Goal: Find specific page/section: Find specific page/section

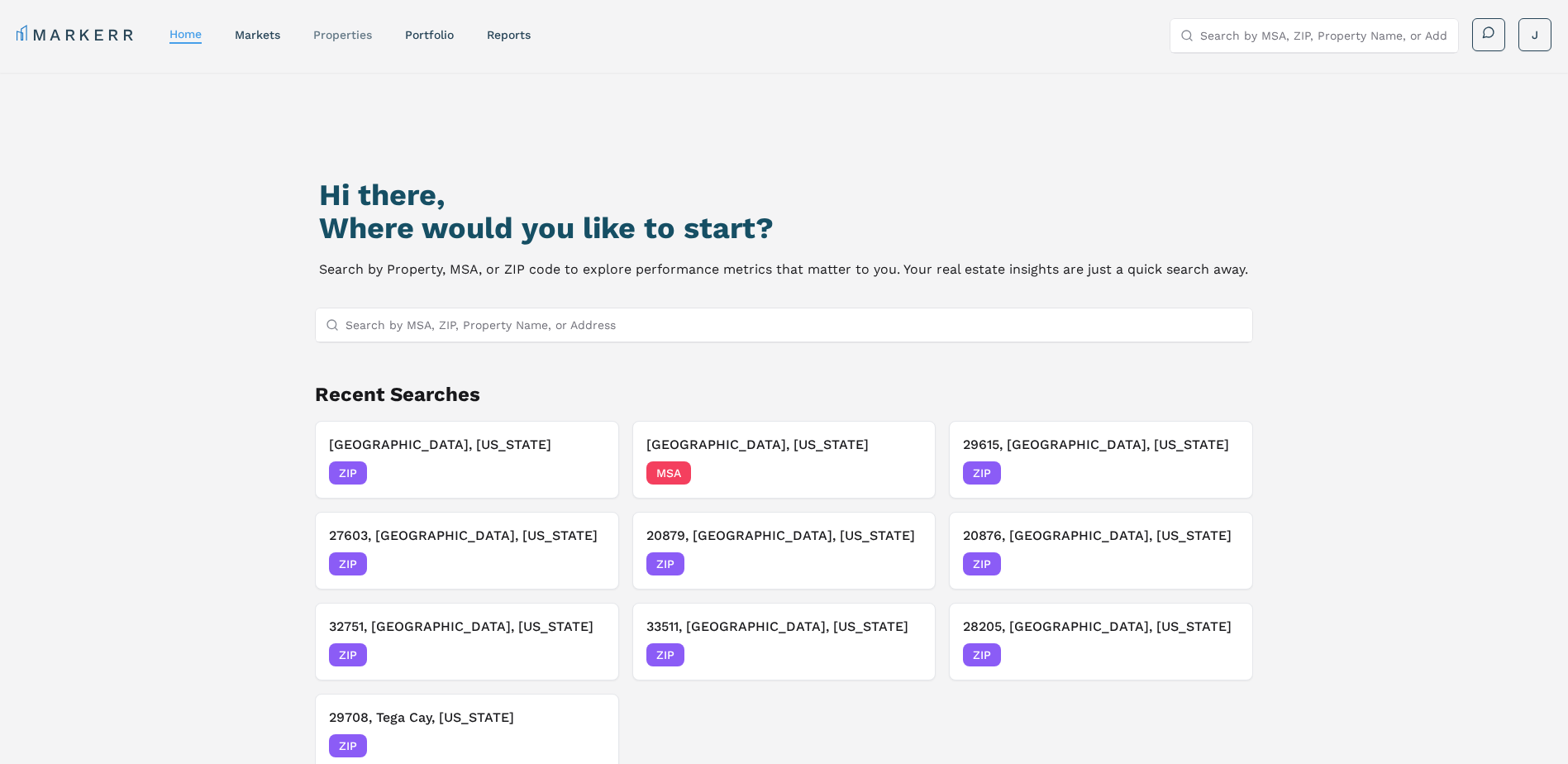
click at [335, 30] on link "properties" at bounding box center [342, 35] width 59 height 14
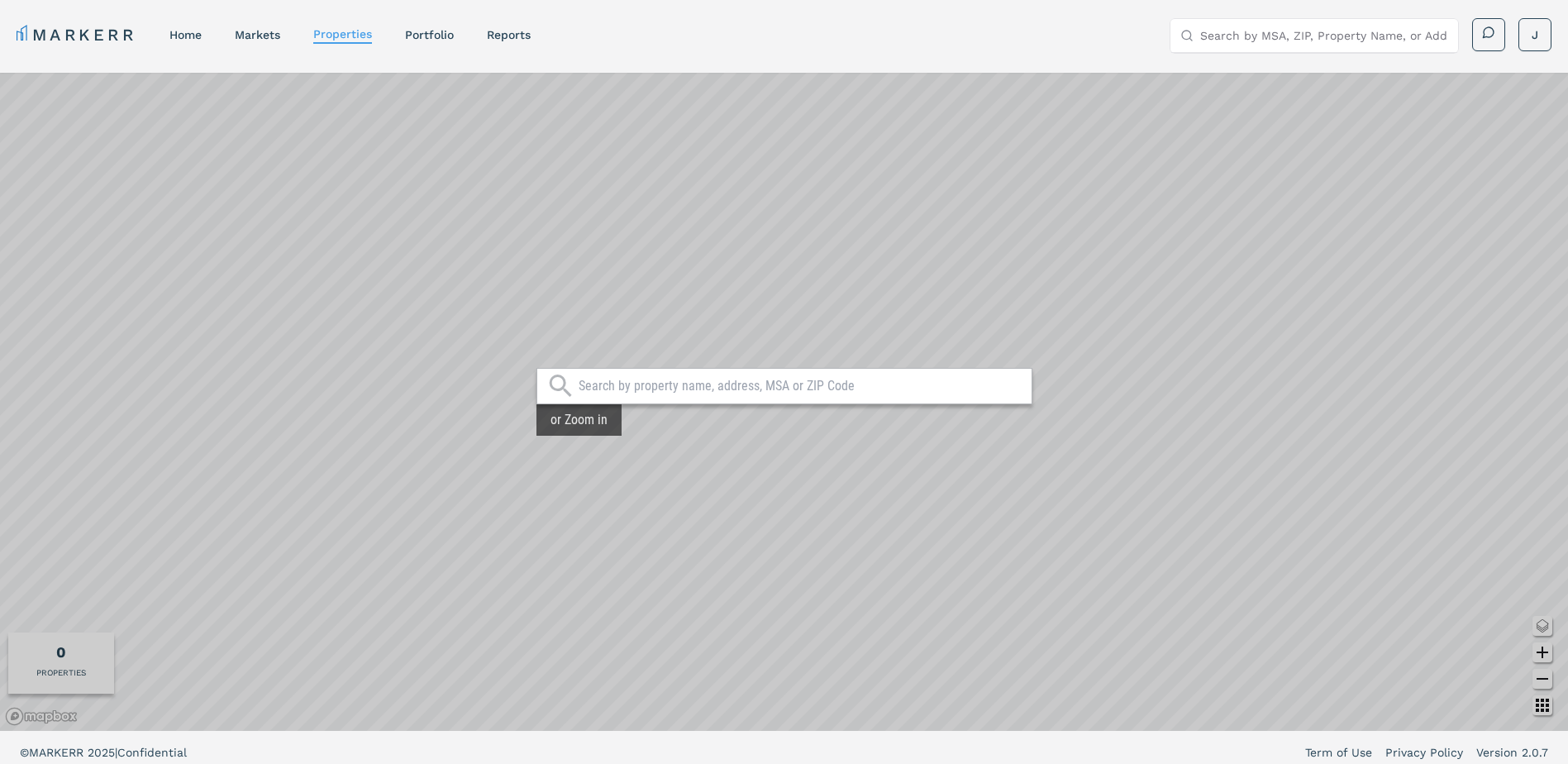
click at [699, 384] on input "text" at bounding box center [801, 385] width 445 height 17
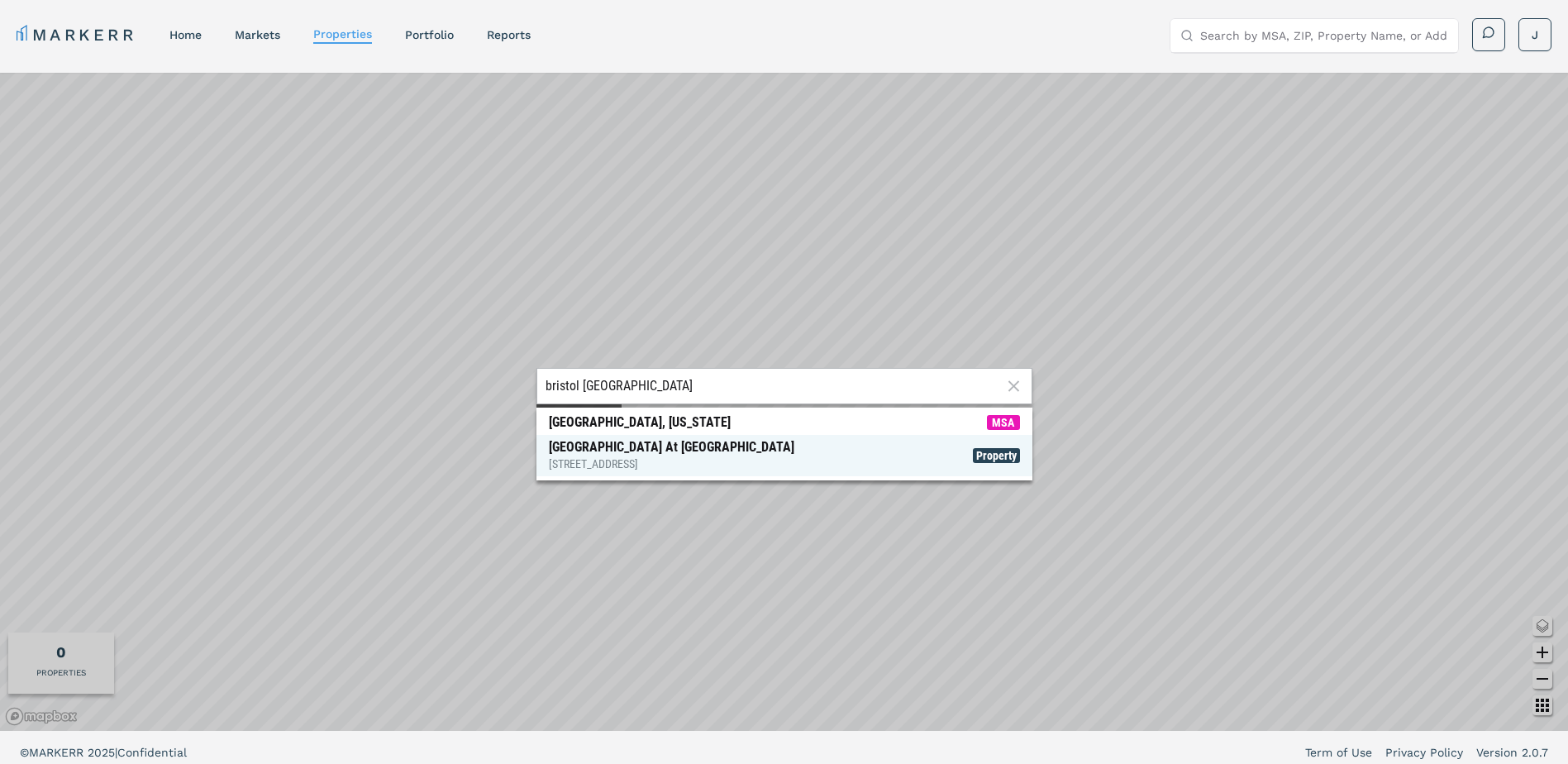
type input "bristol [GEOGRAPHIC_DATA]"
click at [683, 449] on span "[GEOGRAPHIC_DATA] At [GEOGRAPHIC_DATA] [STREET_ADDRESS] Property" at bounding box center [784, 456] width 496 height 41
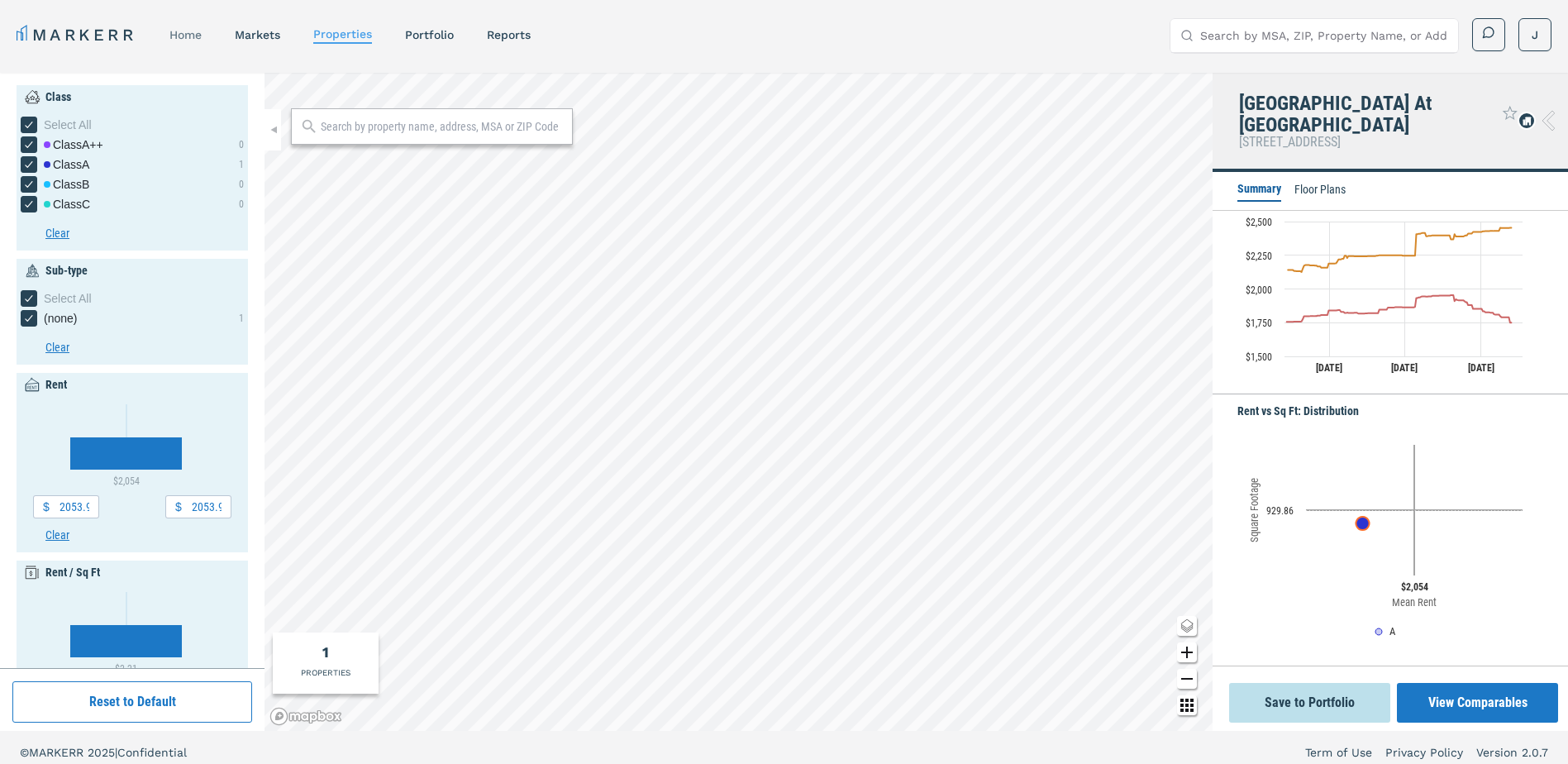
click at [198, 33] on link "home" at bounding box center [185, 35] width 32 height 14
